Goal: Information Seeking & Learning: Find specific fact

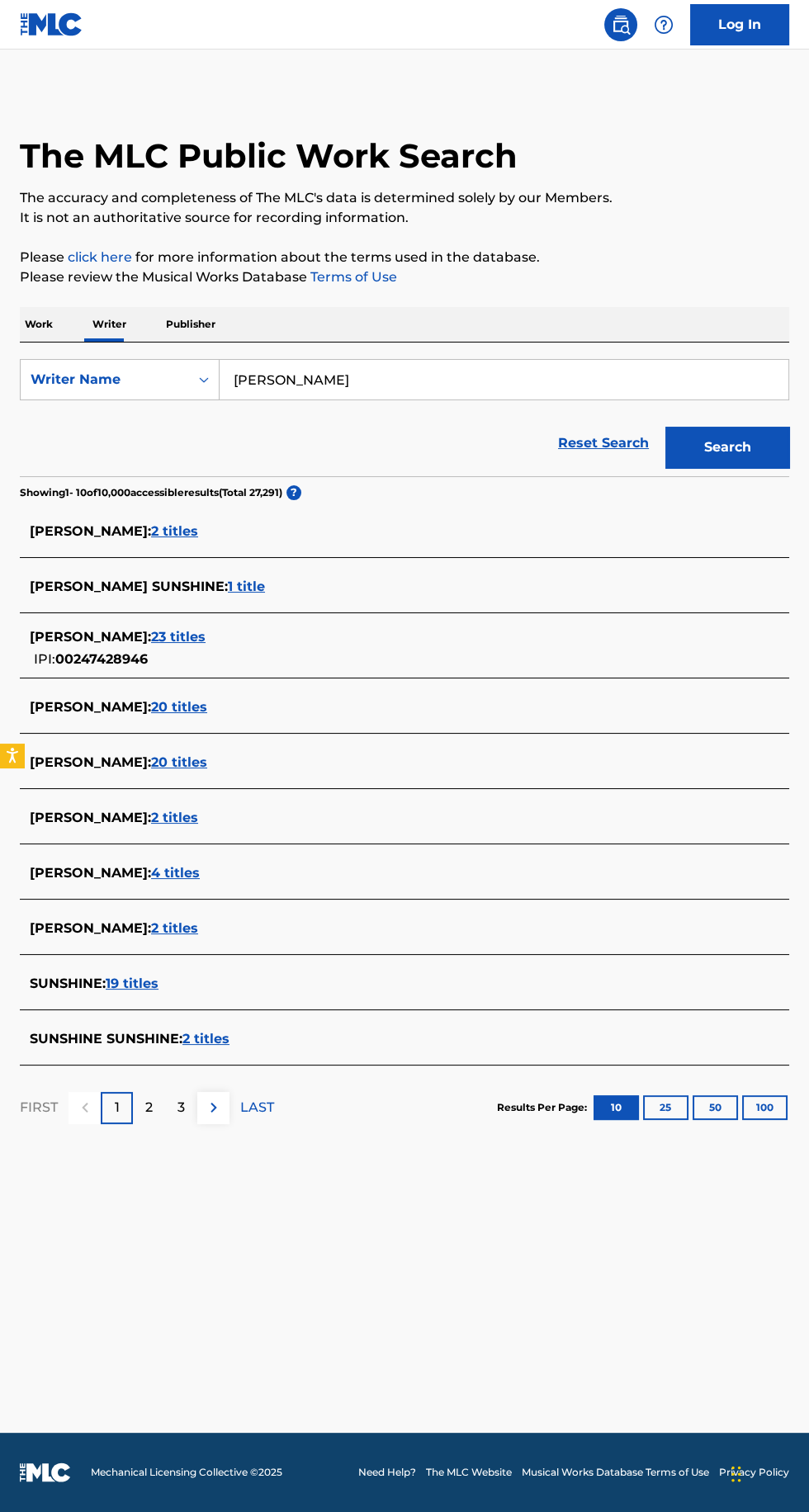
type input "[PERSON_NAME]"
click at [754, 482] on section "Showing 1 - 10 of 10,000 accessible results (Total 27,291 ) ?" at bounding box center [404, 488] width 769 height 24
click at [735, 452] on button "Search" at bounding box center [726, 448] width 123 height 41
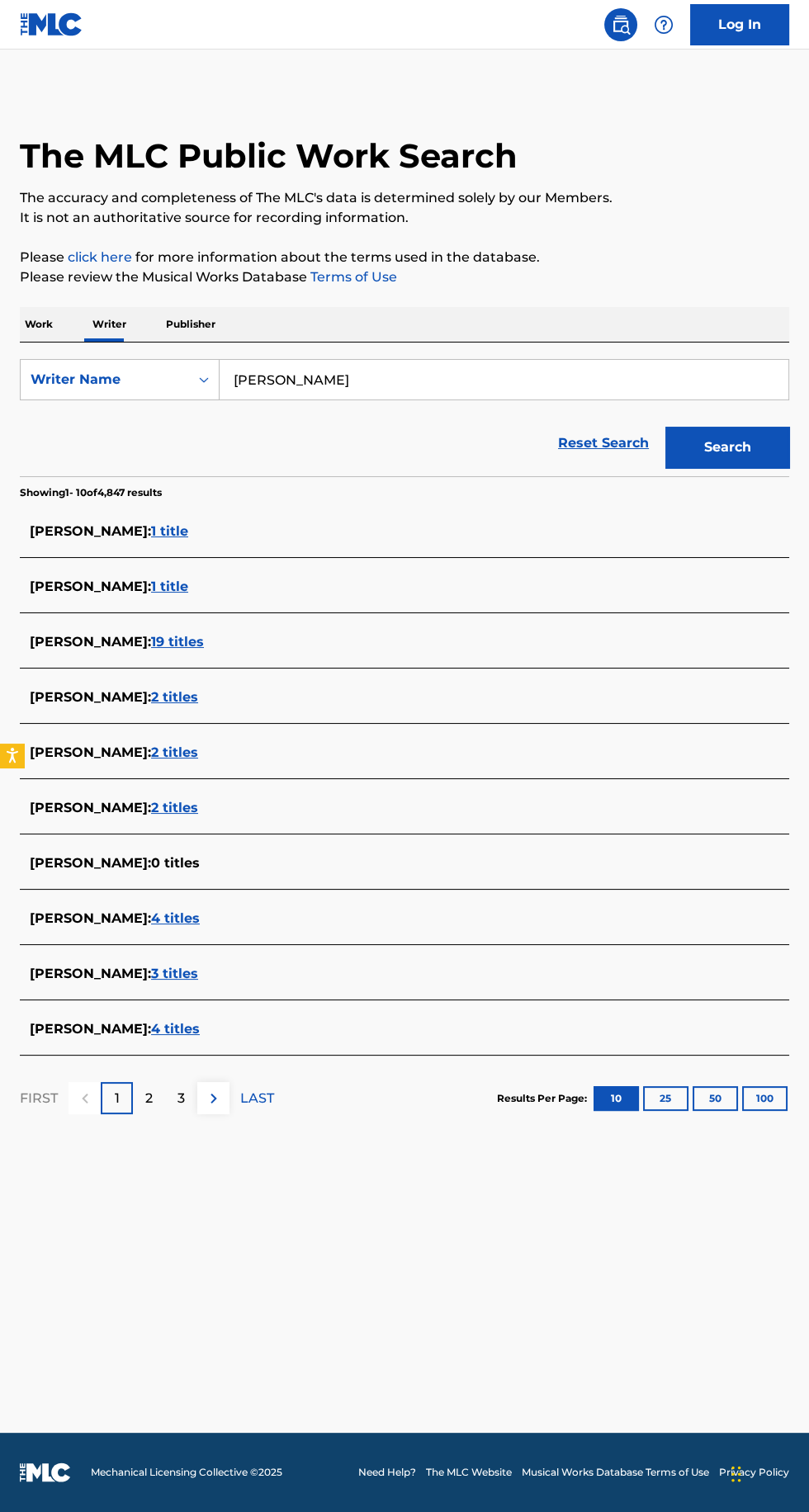
click at [227, 965] on div "[PERSON_NAME] : 3 titles" at bounding box center [383, 974] width 706 height 20
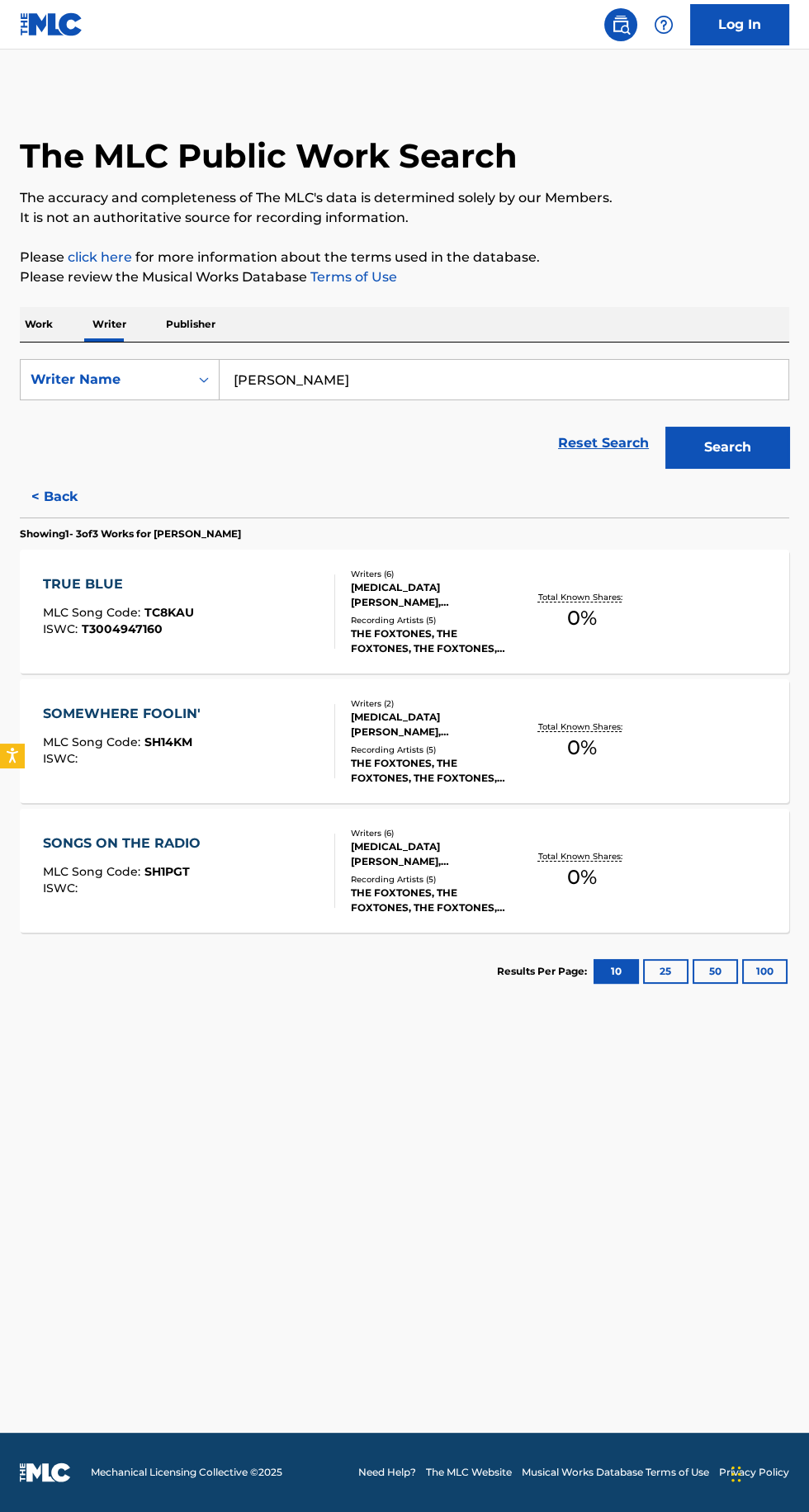
click at [40, 483] on button "< Back" at bounding box center [69, 497] width 99 height 41
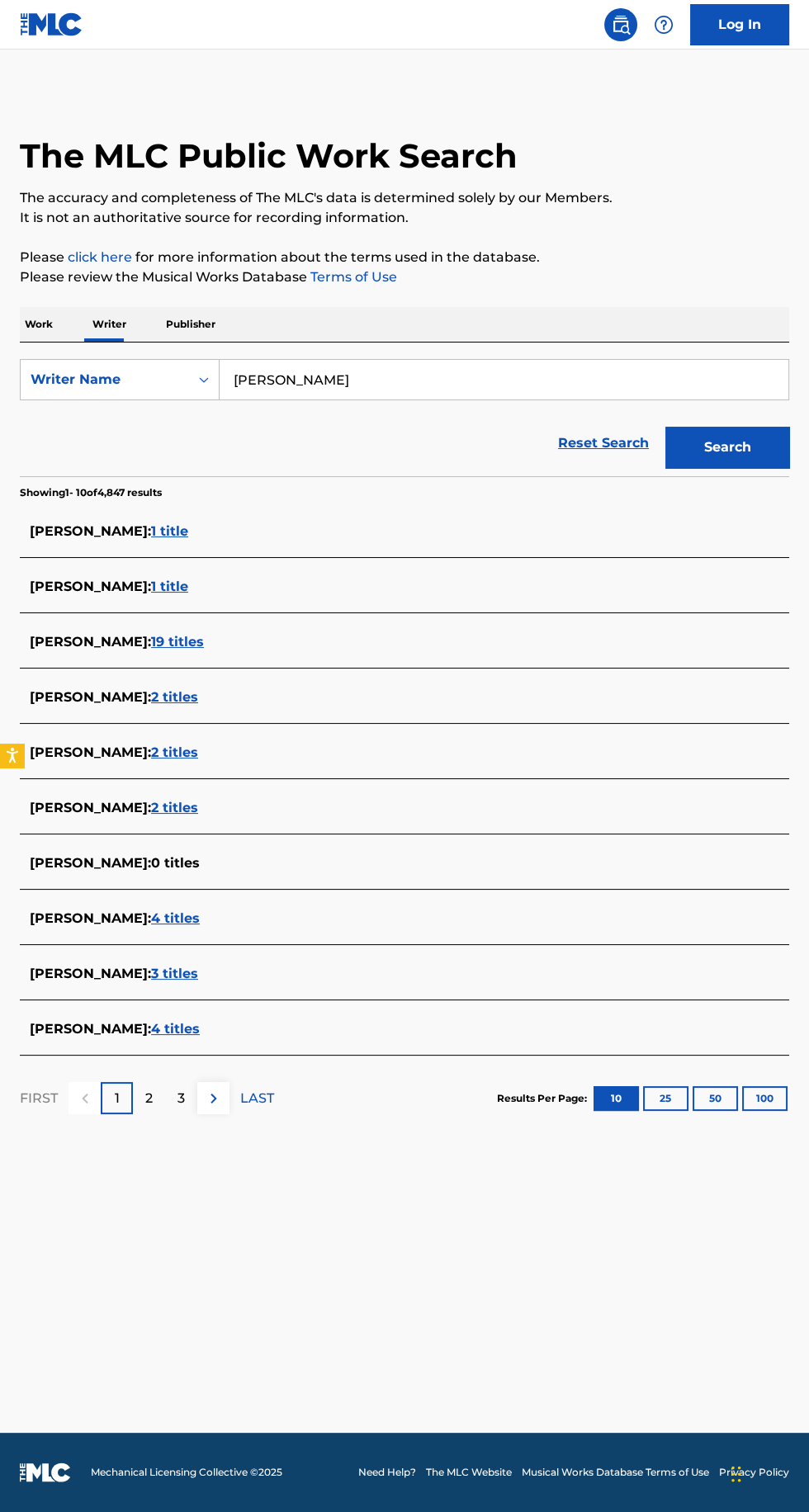
click at [172, 1035] on span "4 titles" at bounding box center [176, 1028] width 49 height 15
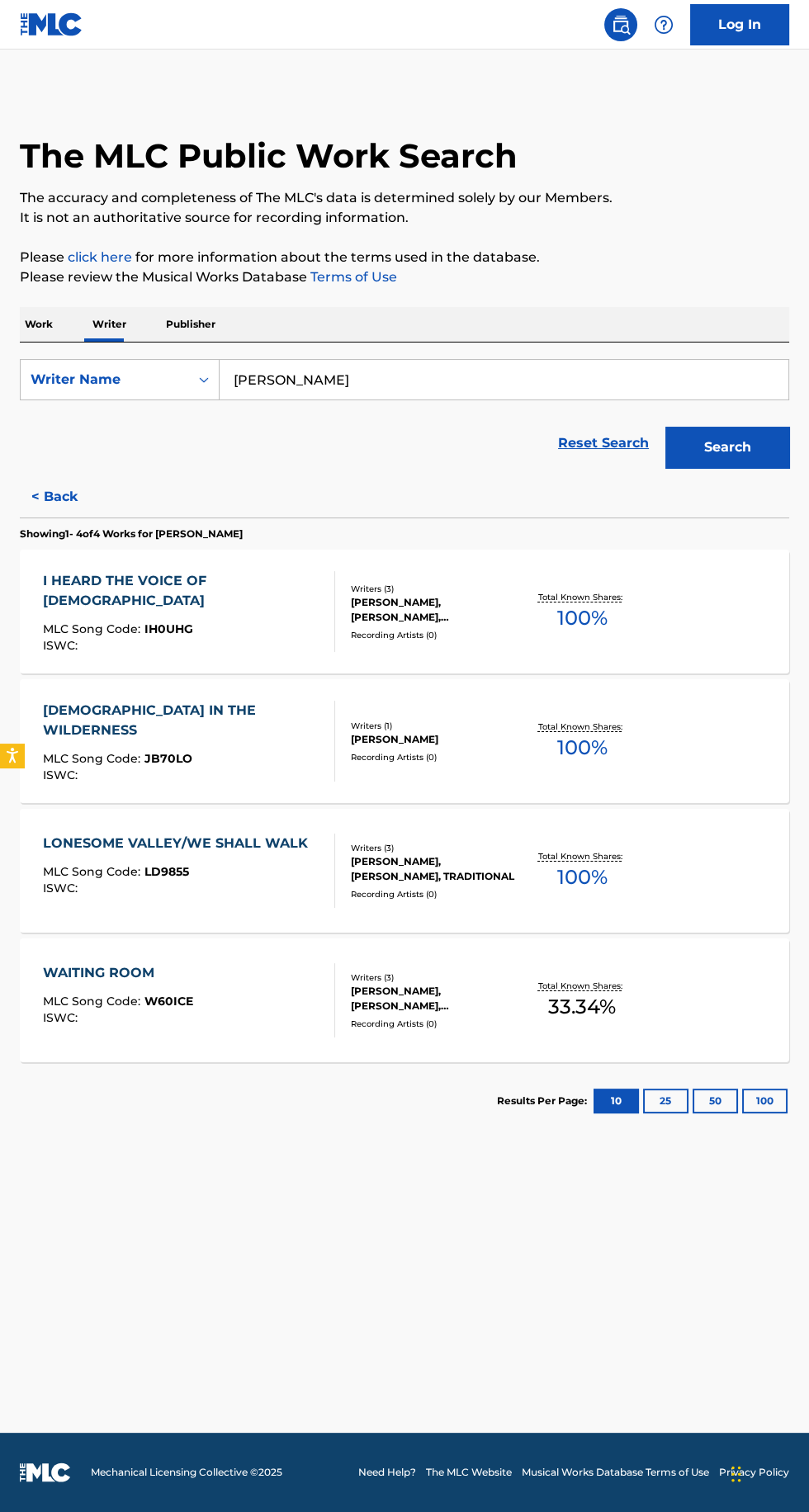
click at [564, 769] on div "[DEMOGRAPHIC_DATA] IN THE WILDERNESS MLC Song Code : JB70LO ISWC : Writers ( 1 …" at bounding box center [404, 741] width 769 height 123
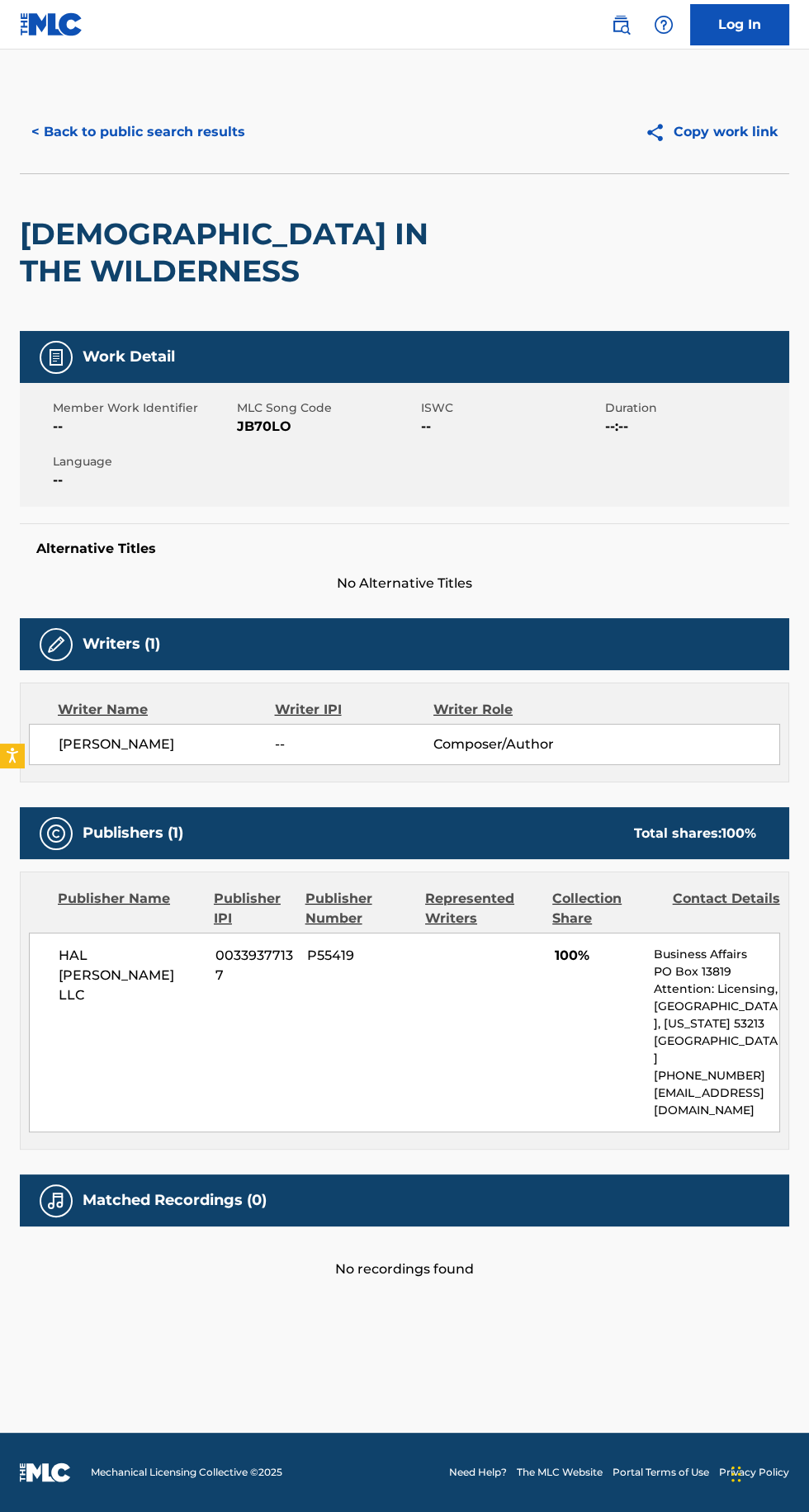
scroll to position [1, 0]
copy span "JB70LO"
copy span "HAL [PERSON_NAME] LLC"
click at [240, 124] on button "< Back to public search results" at bounding box center [138, 132] width 237 height 41
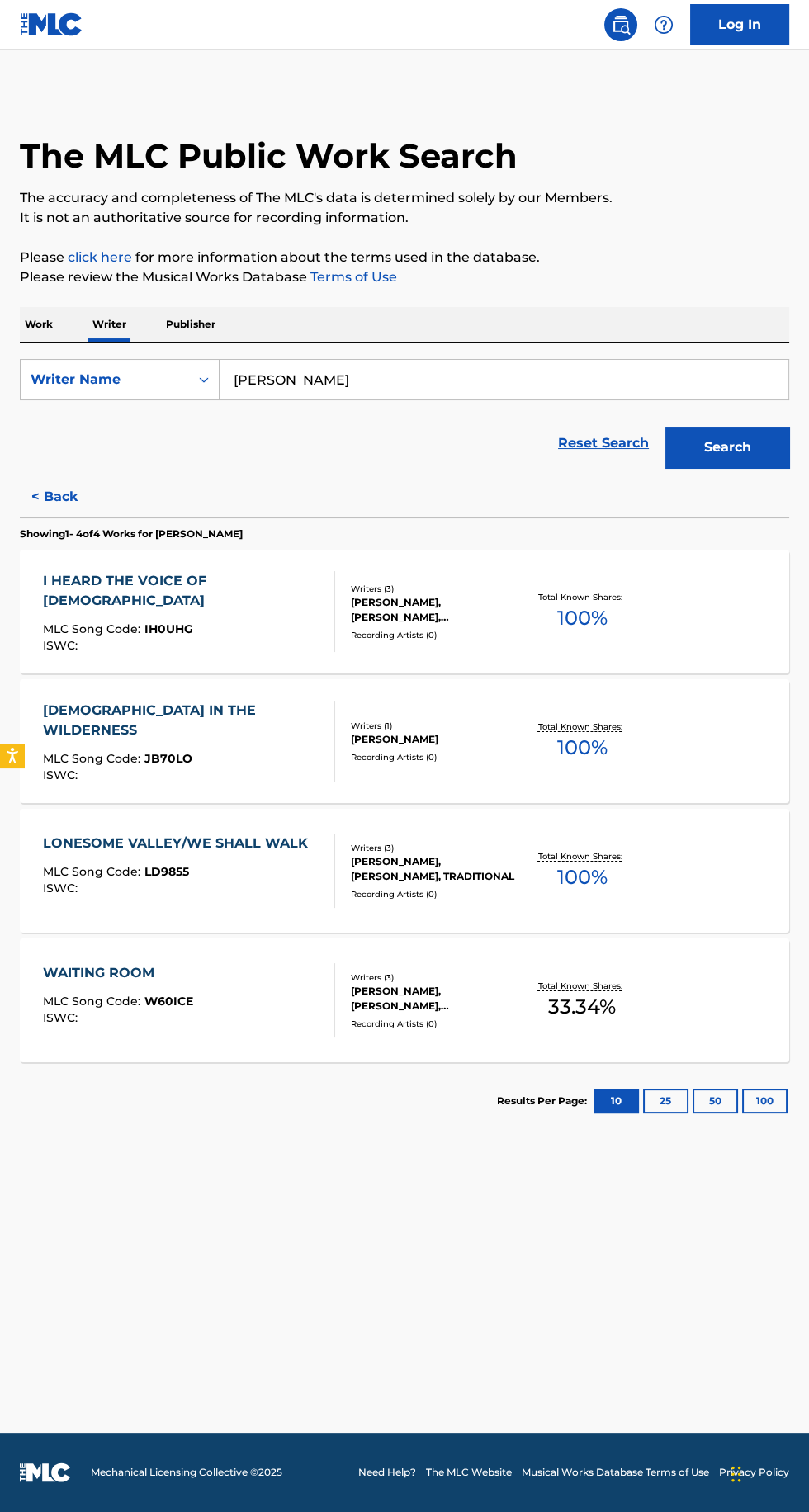
click at [270, 364] on input "[PERSON_NAME]" at bounding box center [504, 379] width 568 height 40
click at [728, 447] on button "Search" at bounding box center [726, 448] width 123 height 41
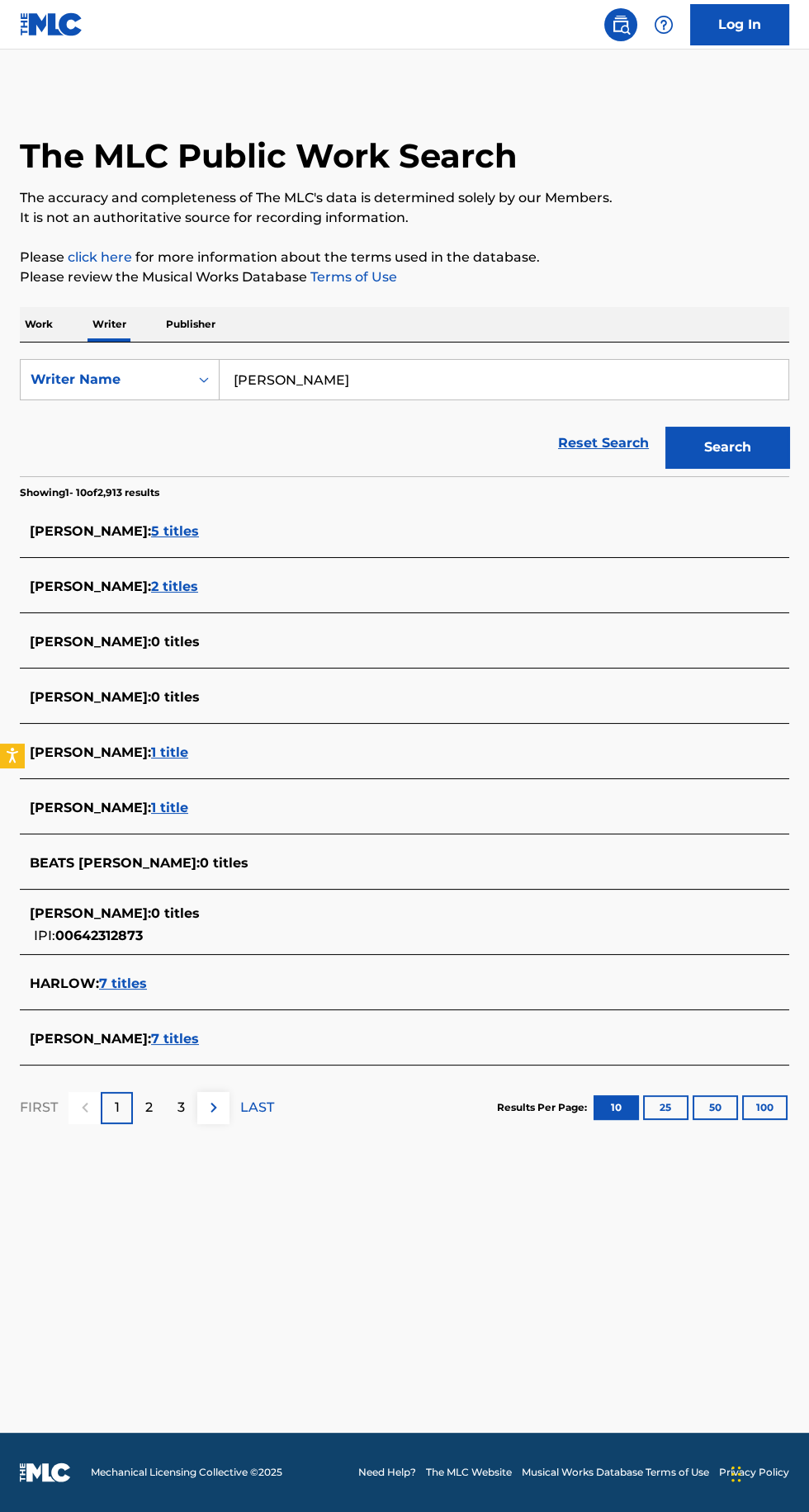
click at [152, 1116] on p "2" at bounding box center [149, 1107] width 7 height 20
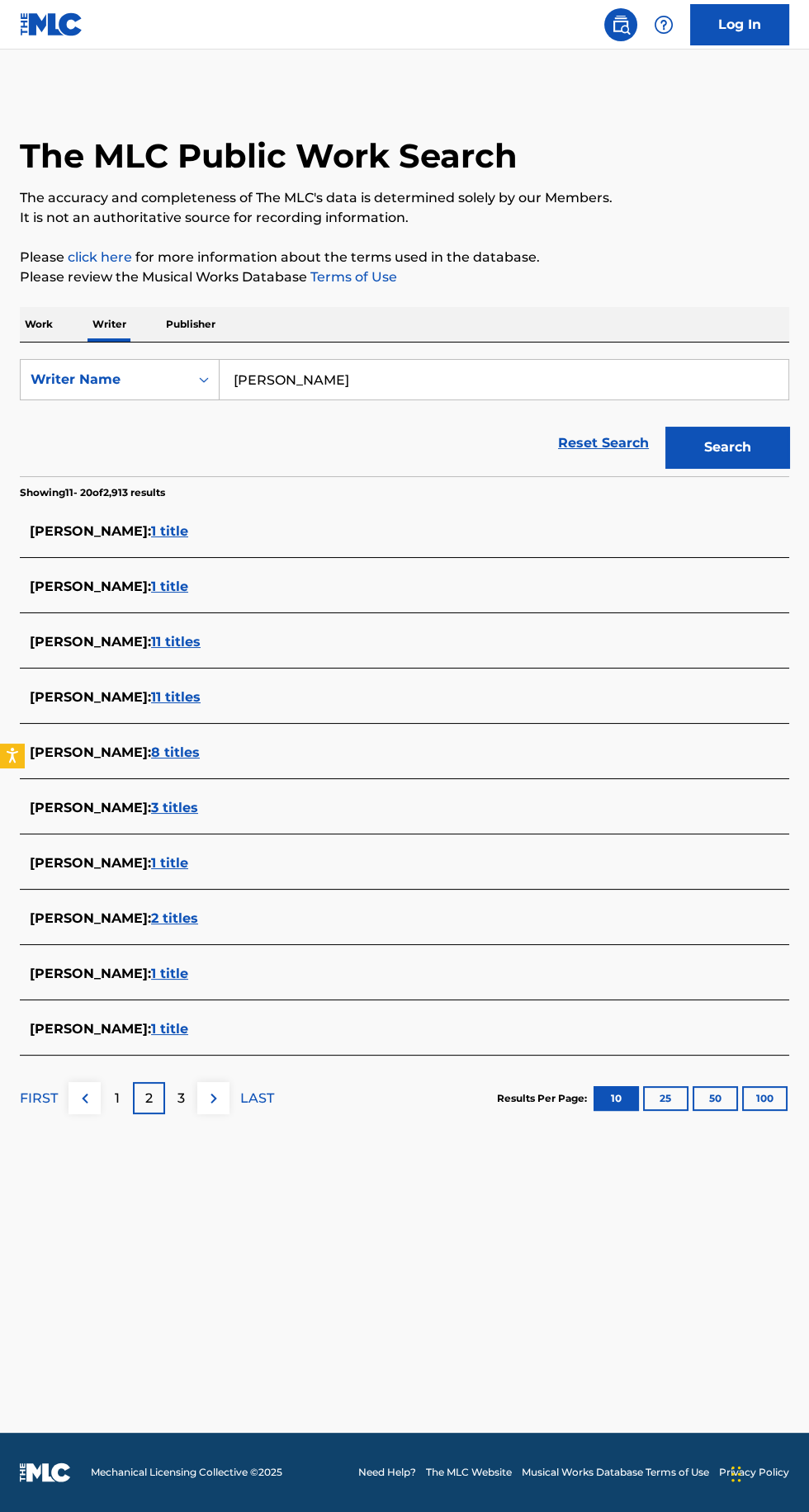
type input "[PERSON_NAME]"
click at [741, 449] on button "Search" at bounding box center [726, 448] width 123 height 41
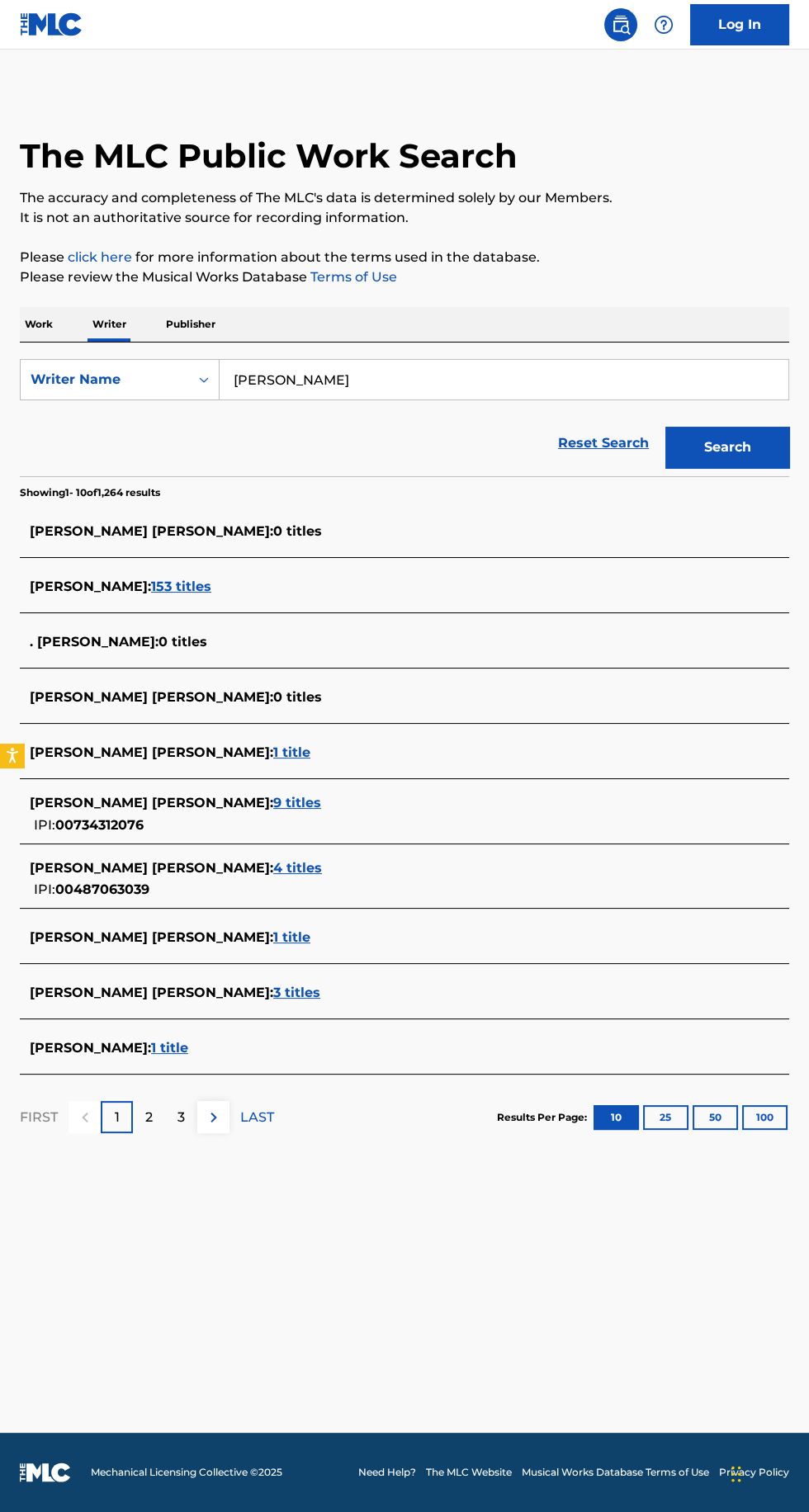
click at [188, 1046] on span "1 title" at bounding box center [169, 1047] width 37 height 15
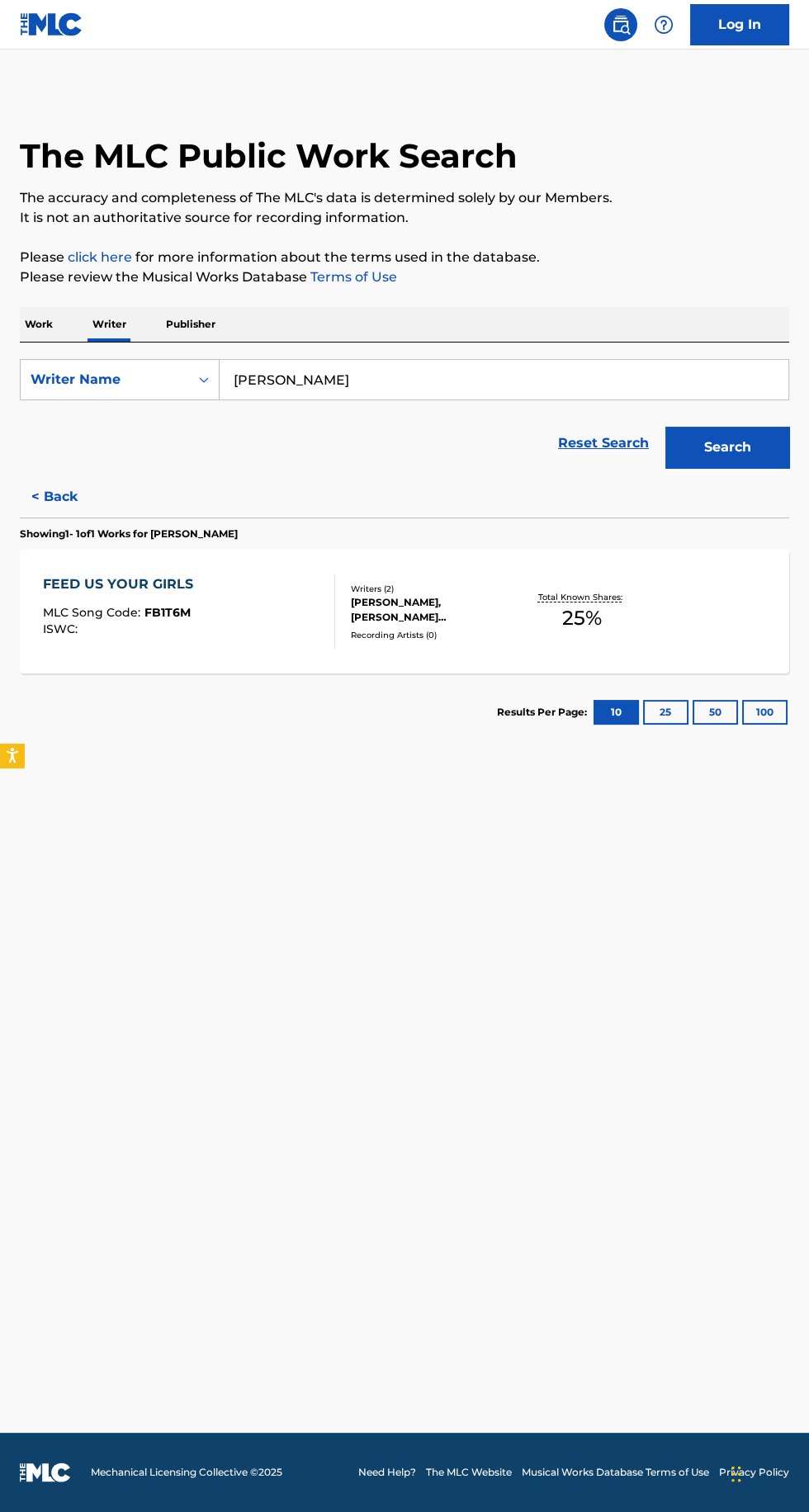
click at [186, 609] on span "FB1T6M" at bounding box center [167, 612] width 46 height 14
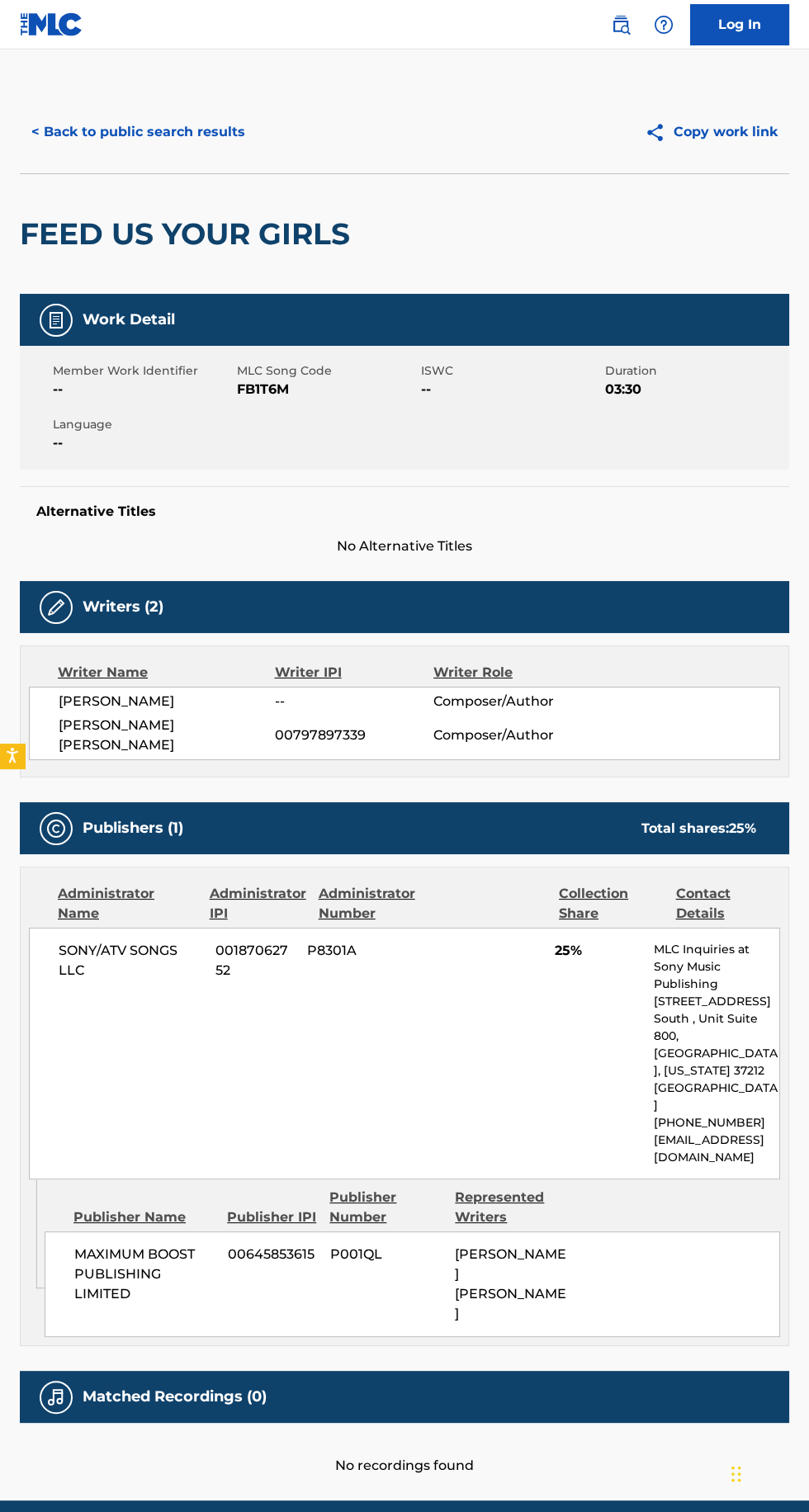
click at [211, 116] on button "< Back to public search results" at bounding box center [138, 132] width 237 height 41
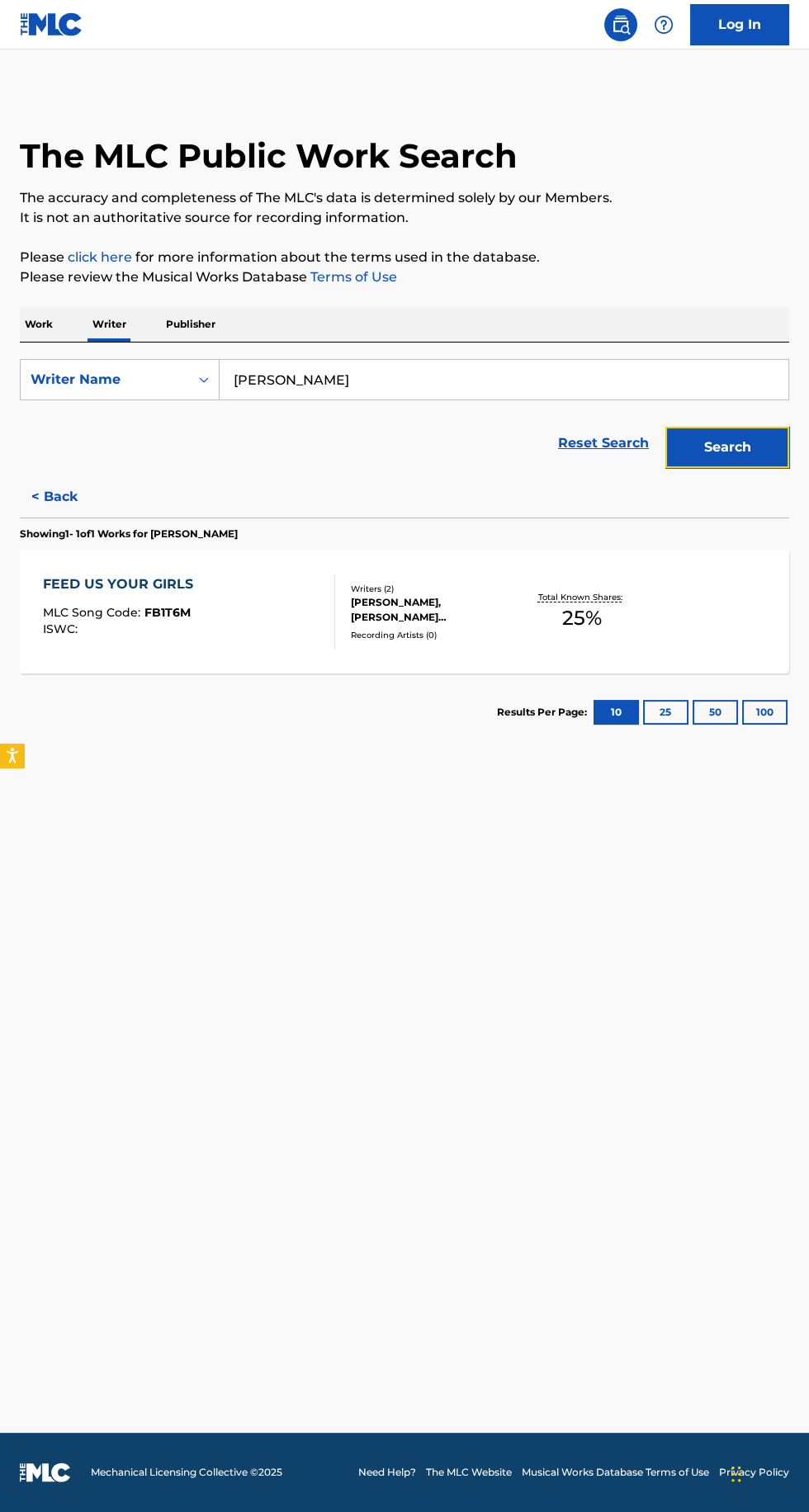
click at [746, 436] on button "Search" at bounding box center [726, 448] width 123 height 41
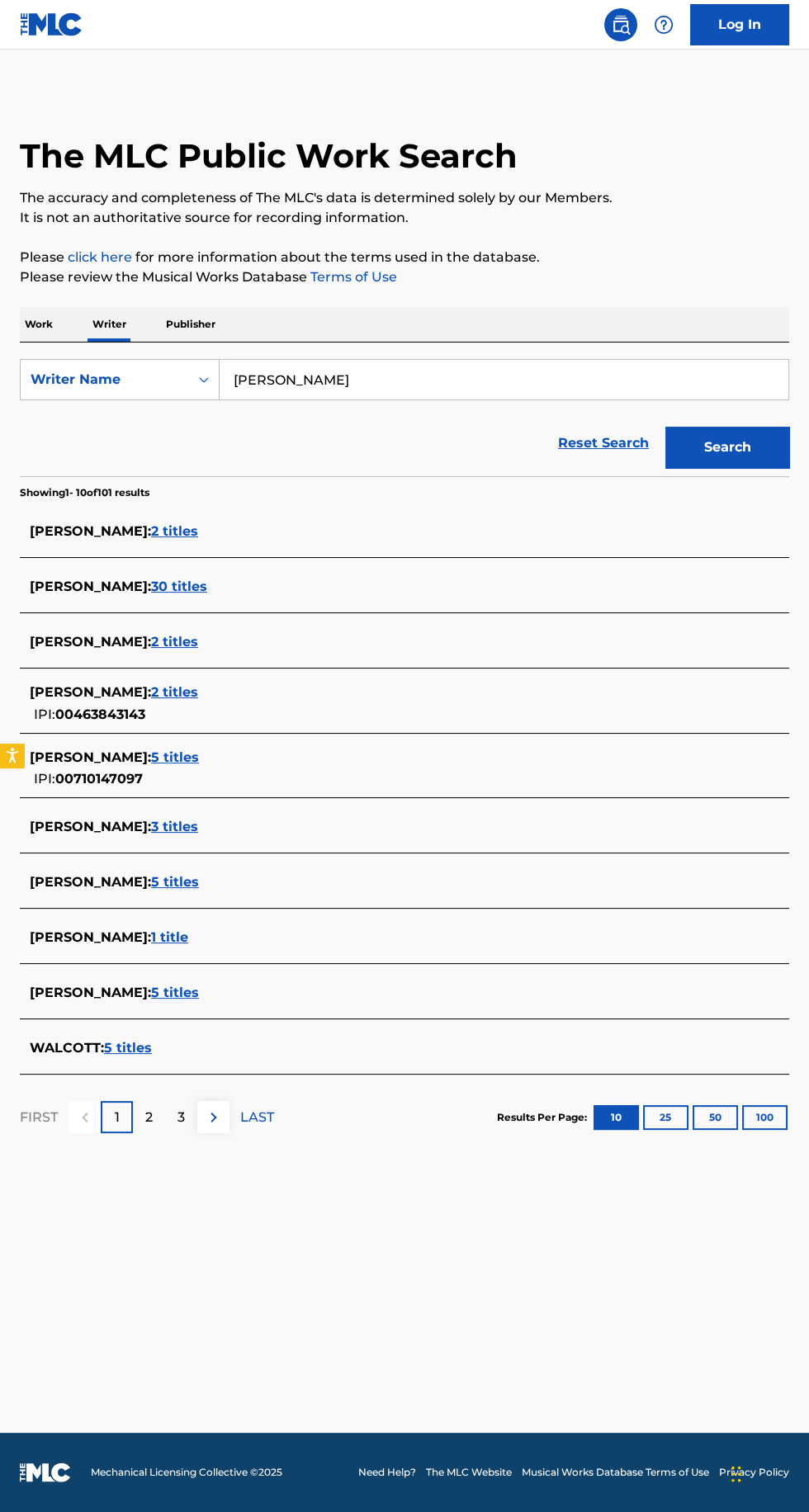
click at [149, 1116] on p "2" at bounding box center [149, 1117] width 7 height 20
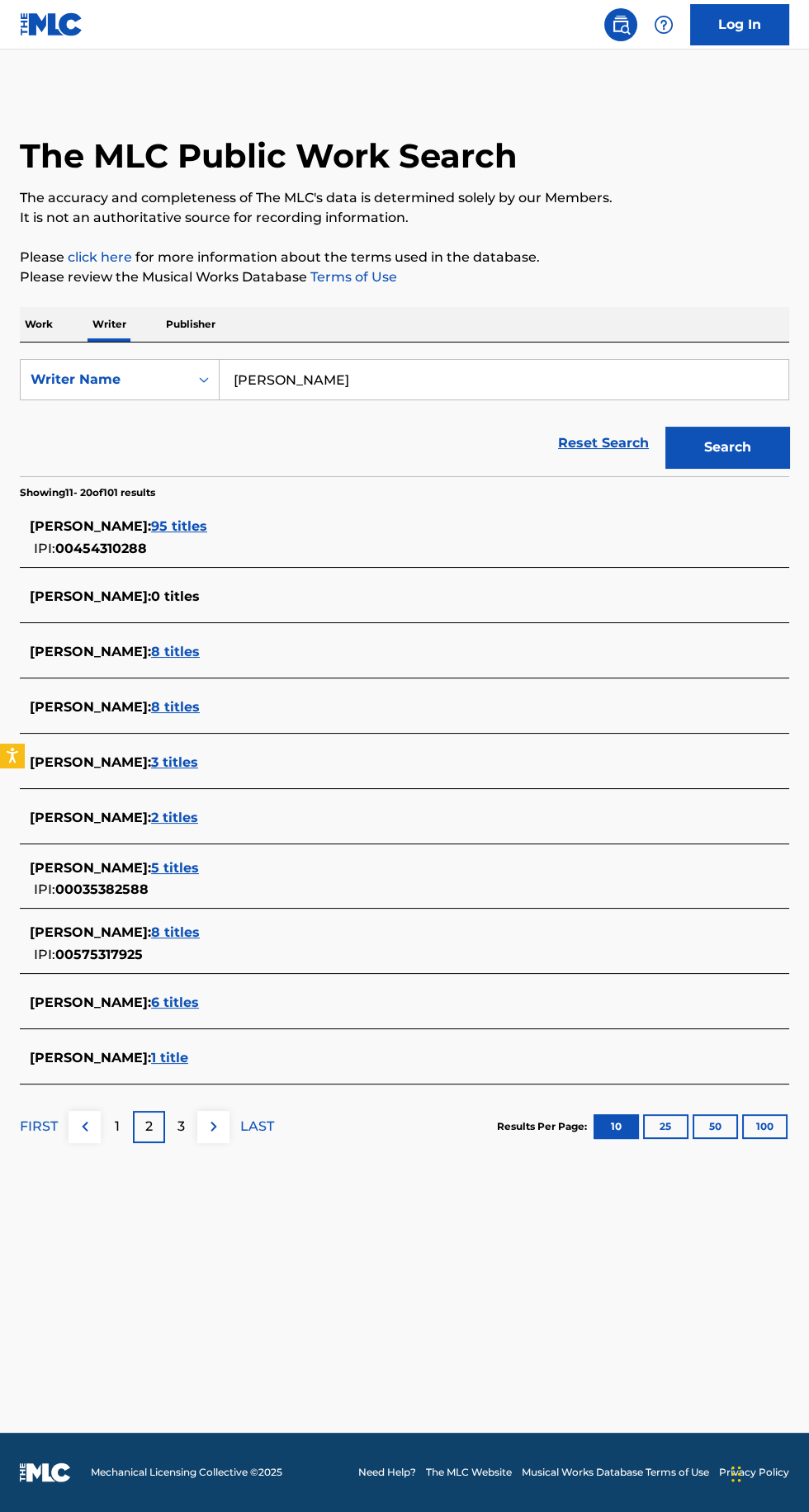
type input "Y"
click at [726, 447] on button "Search" at bounding box center [726, 448] width 123 height 41
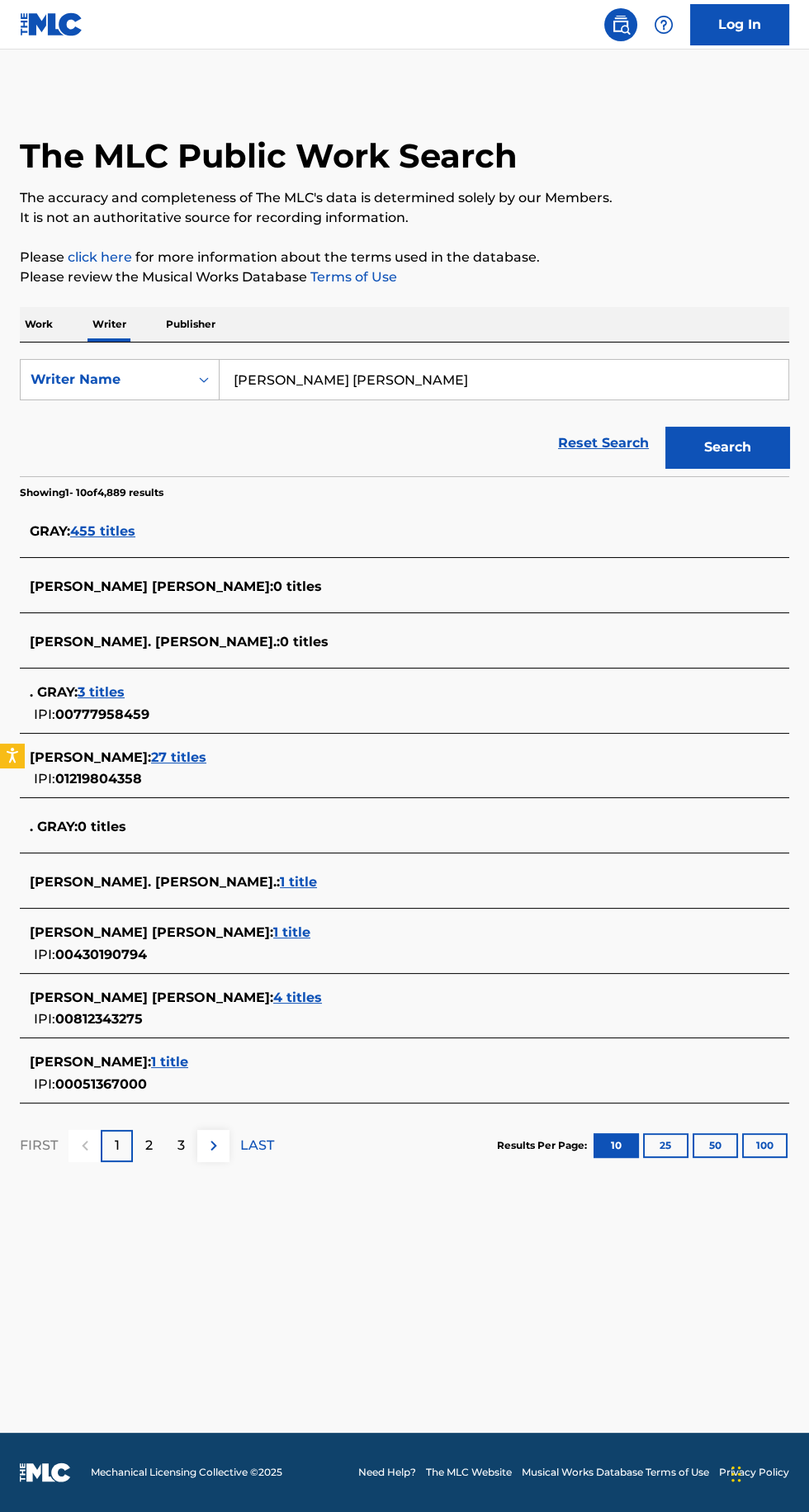
type input "[PERSON_NAME] [PERSON_NAME]"
click at [750, 440] on button "Search" at bounding box center [726, 448] width 123 height 41
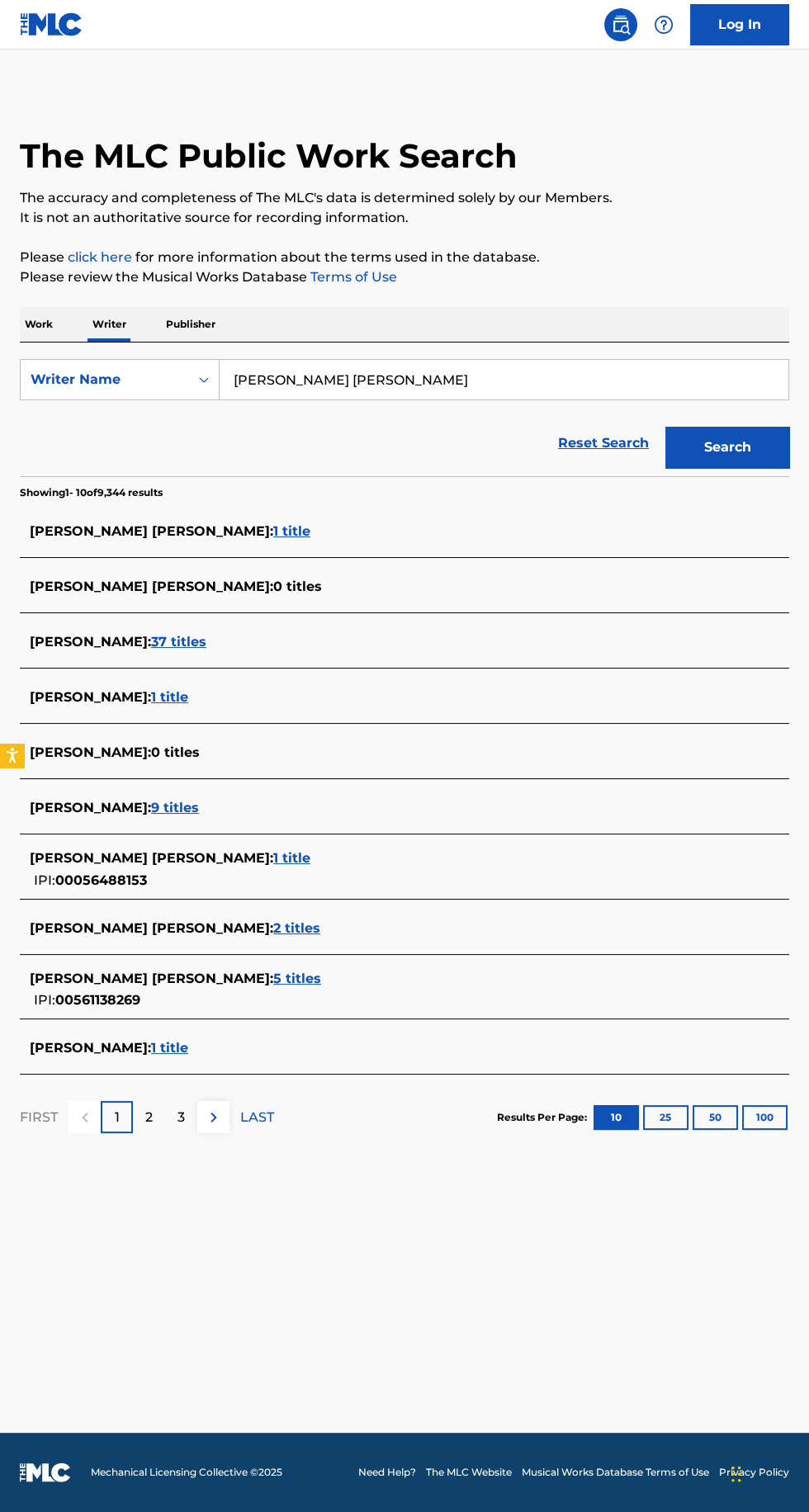
click at [273, 536] on span "1 title" at bounding box center [291, 531] width 37 height 15
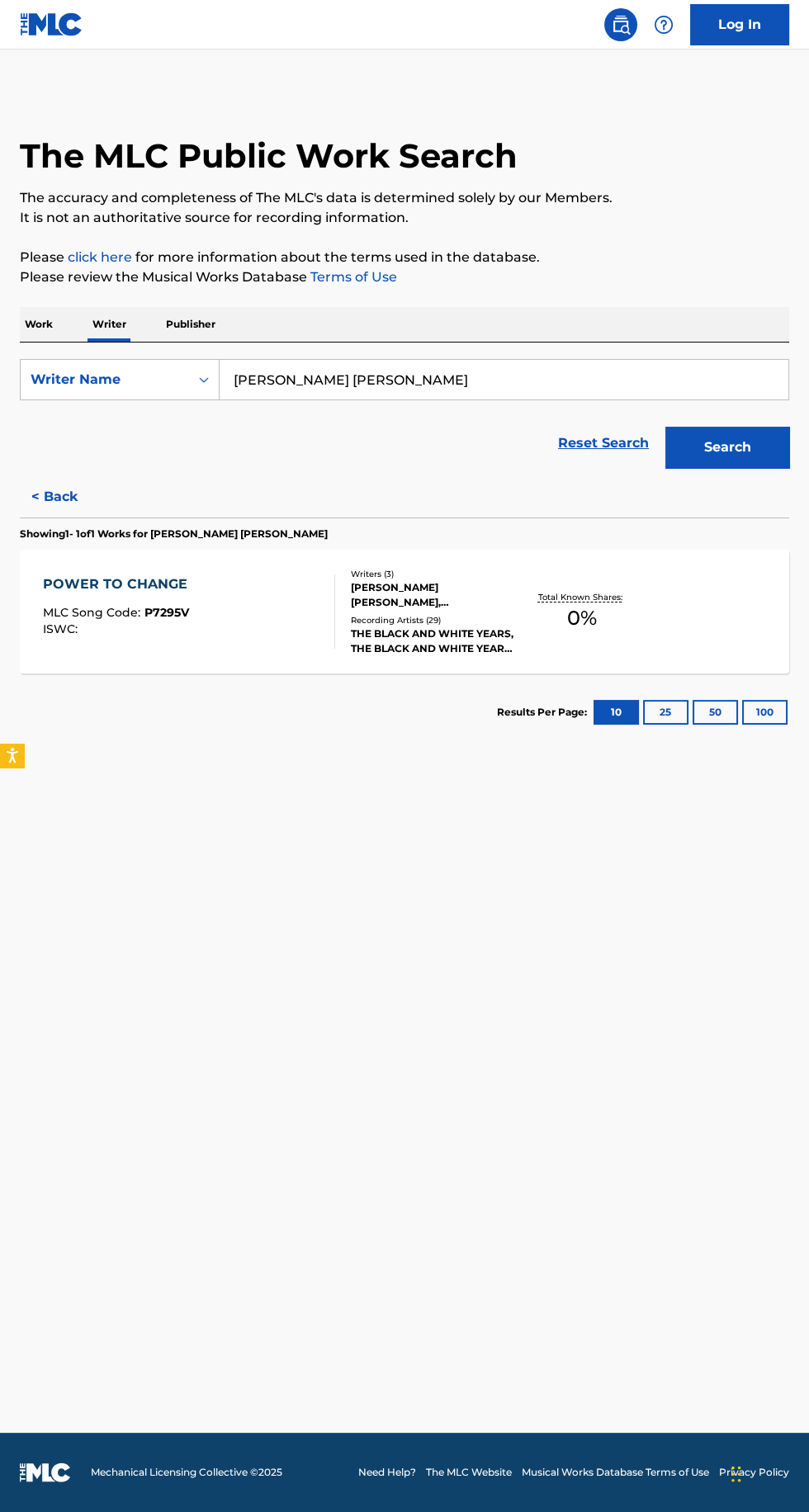
click at [539, 596] on p "Total Known Shares:" at bounding box center [581, 597] width 88 height 13
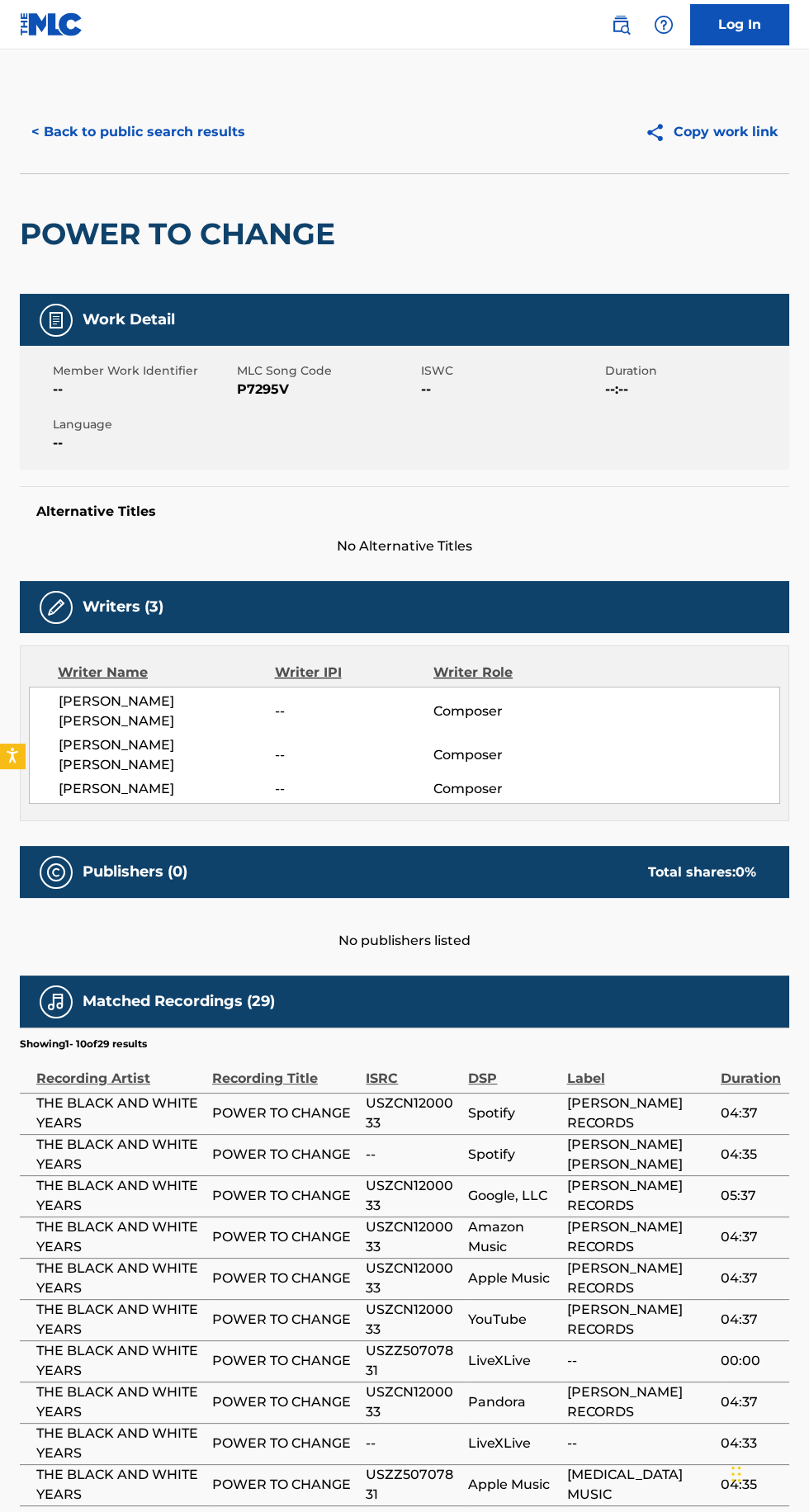
click at [205, 132] on button "< Back to public search results" at bounding box center [138, 132] width 237 height 41
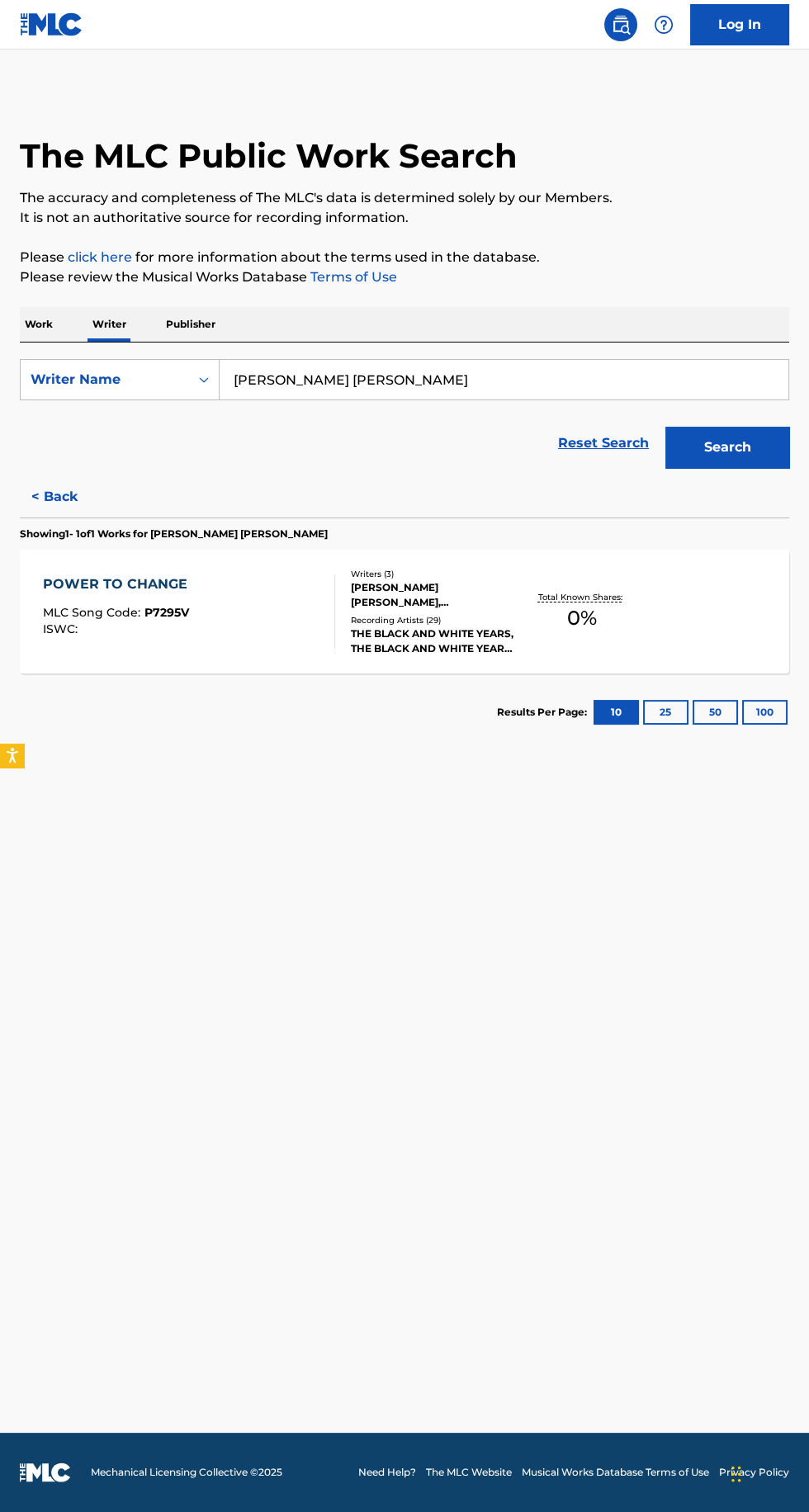
click at [82, 508] on button "< Back" at bounding box center [69, 497] width 99 height 41
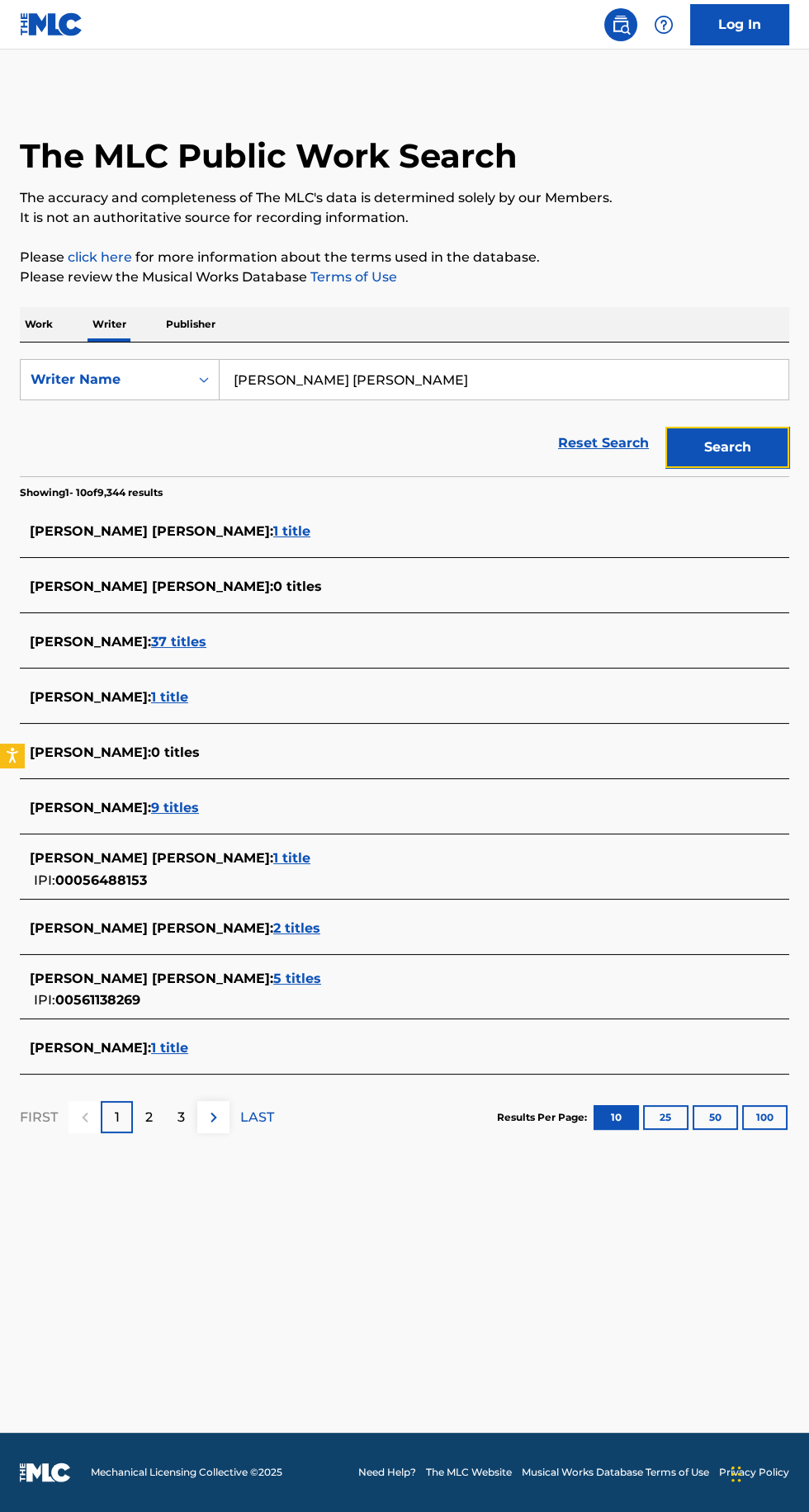
click at [732, 447] on button "Search" at bounding box center [726, 448] width 123 height 41
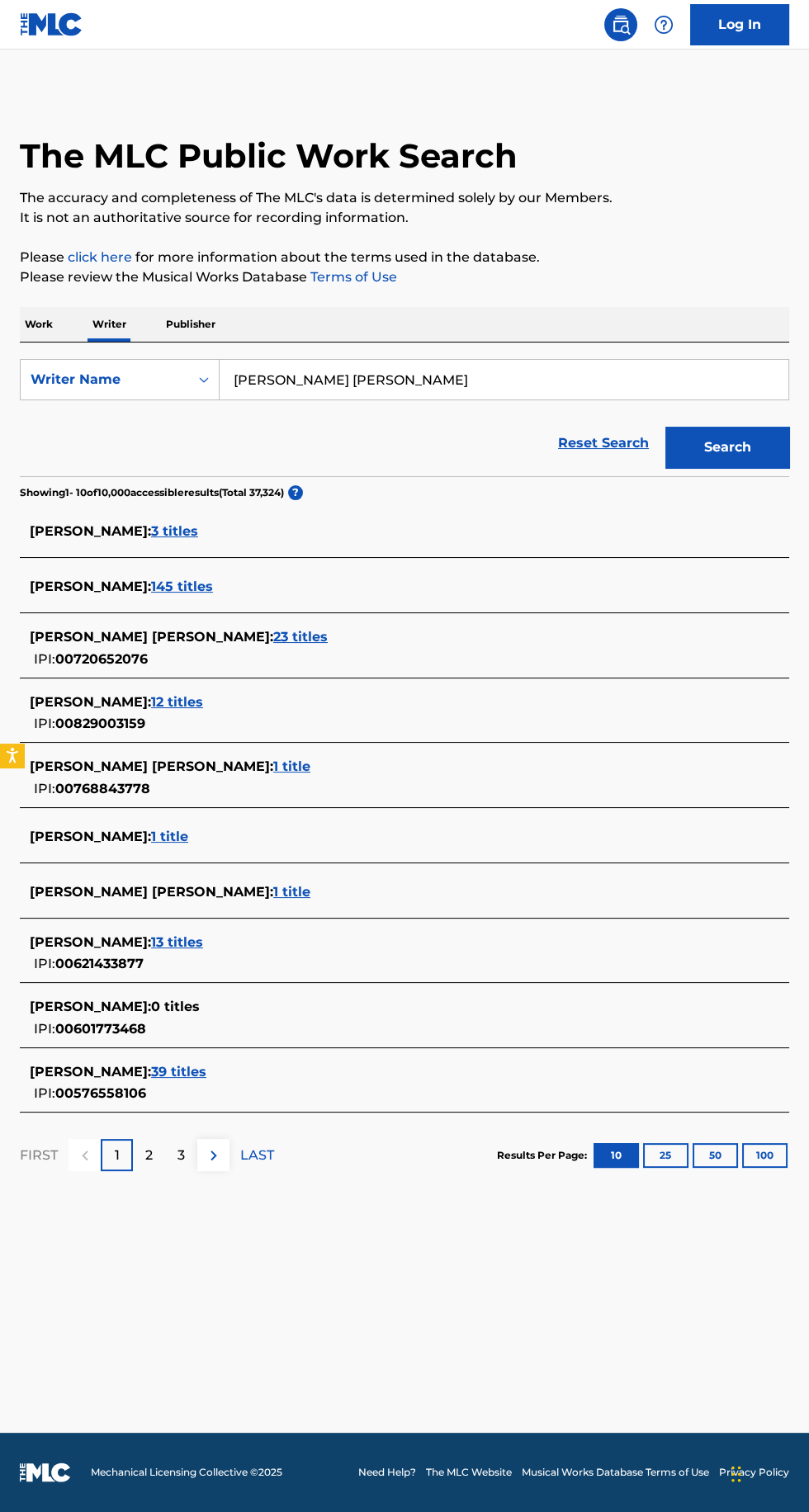
click at [281, 379] on input "[PERSON_NAME] [PERSON_NAME]" at bounding box center [504, 379] width 568 height 40
click at [259, 378] on input "[PERSON_NAME] [PERSON_NAME]" at bounding box center [504, 379] width 568 height 40
type input "[PERSON_NAME] [PERSON_NAME]"
click at [749, 433] on button "Search" at bounding box center [726, 448] width 123 height 41
